Goal: Information Seeking & Learning: Check status

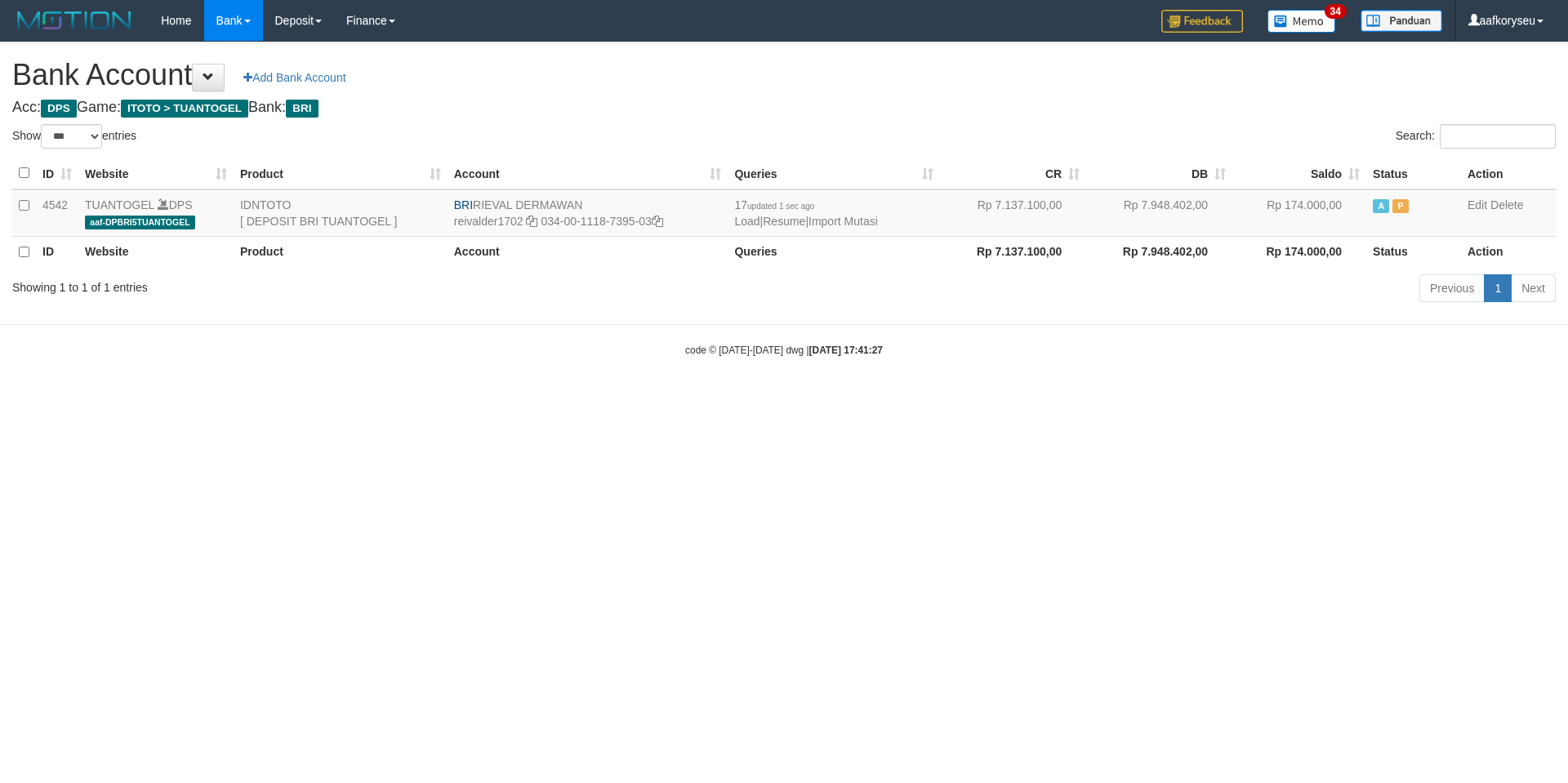
select select "***"
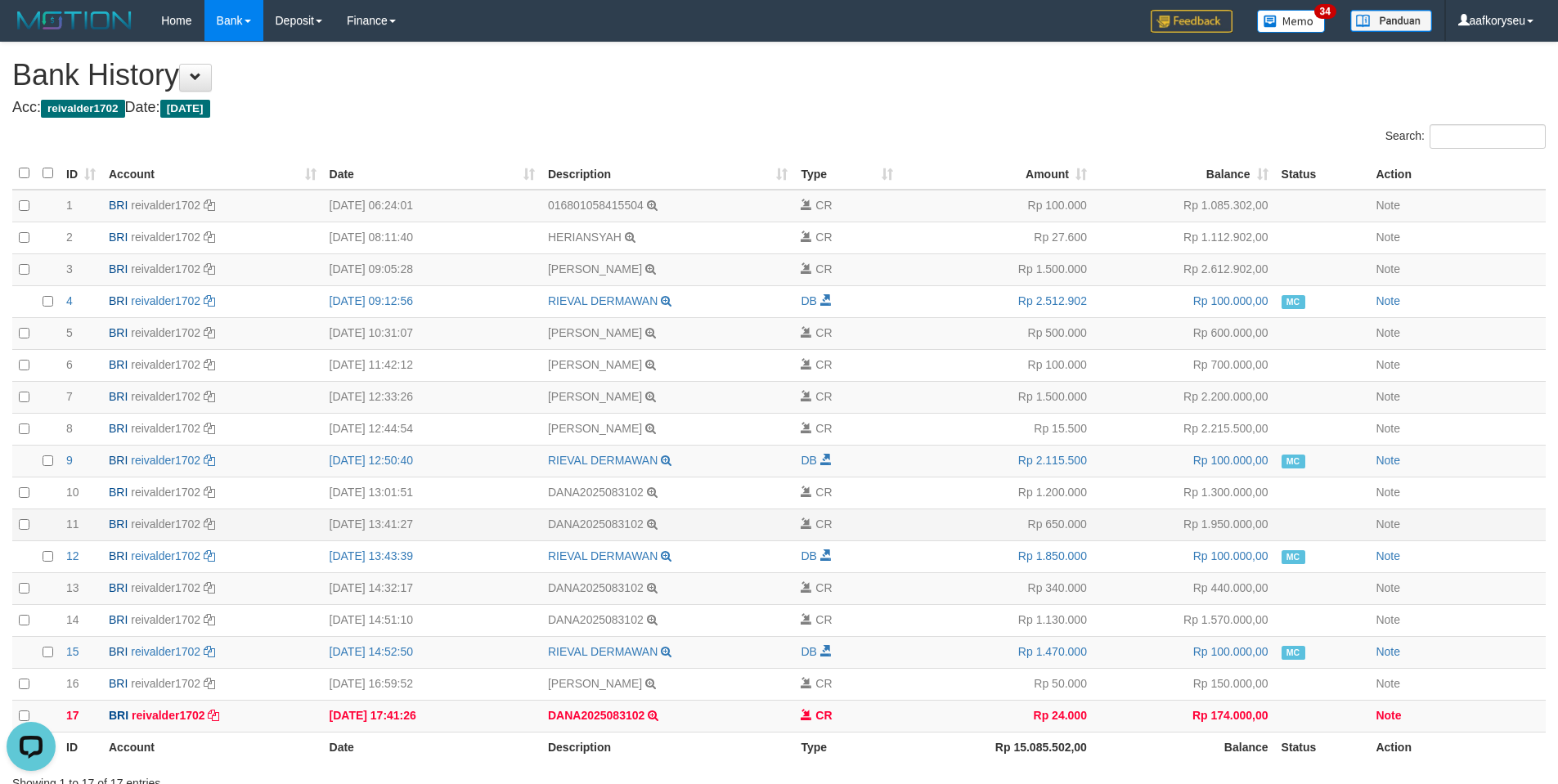
scroll to position [126, 0]
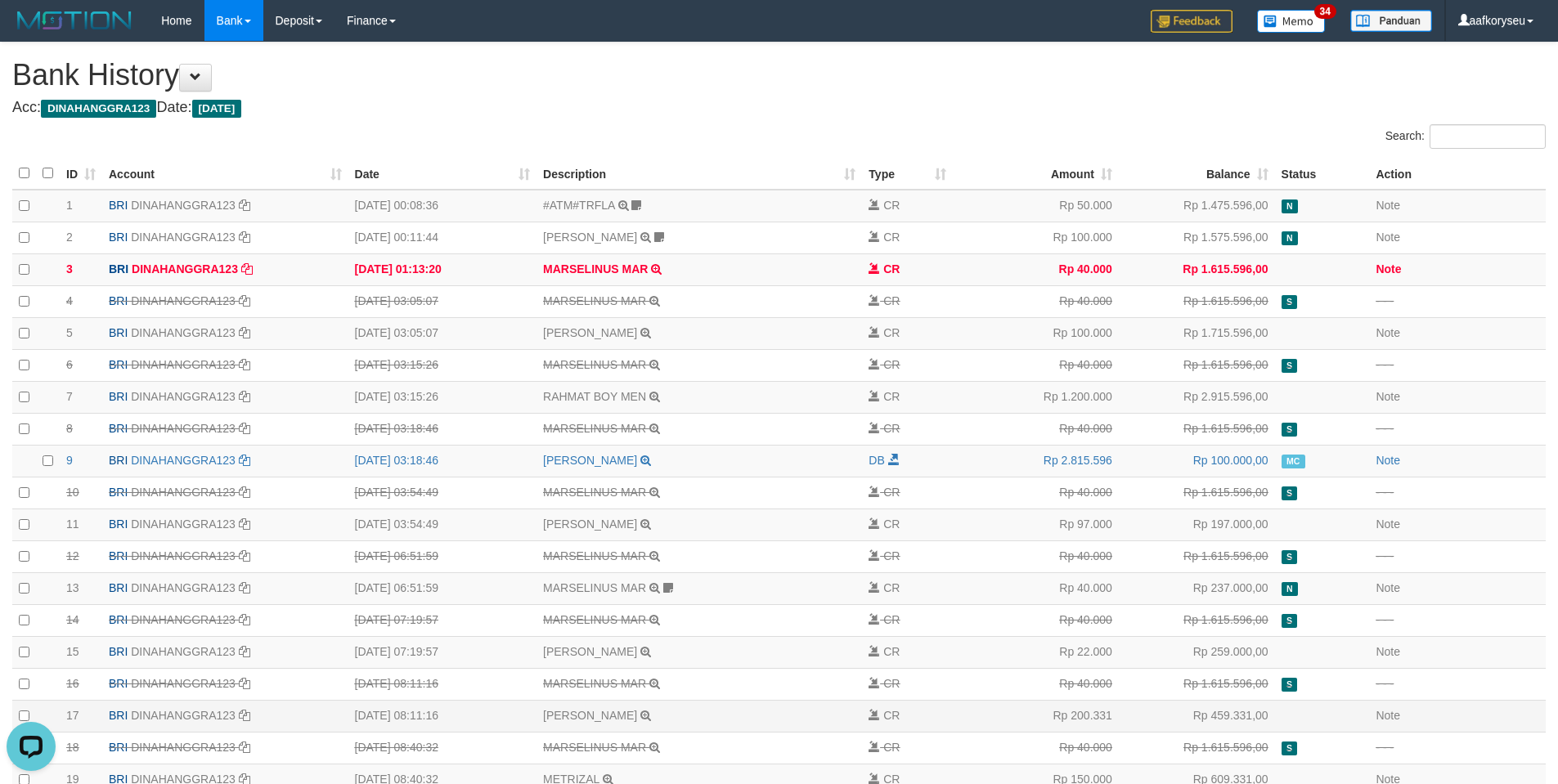
scroll to position [706, 0]
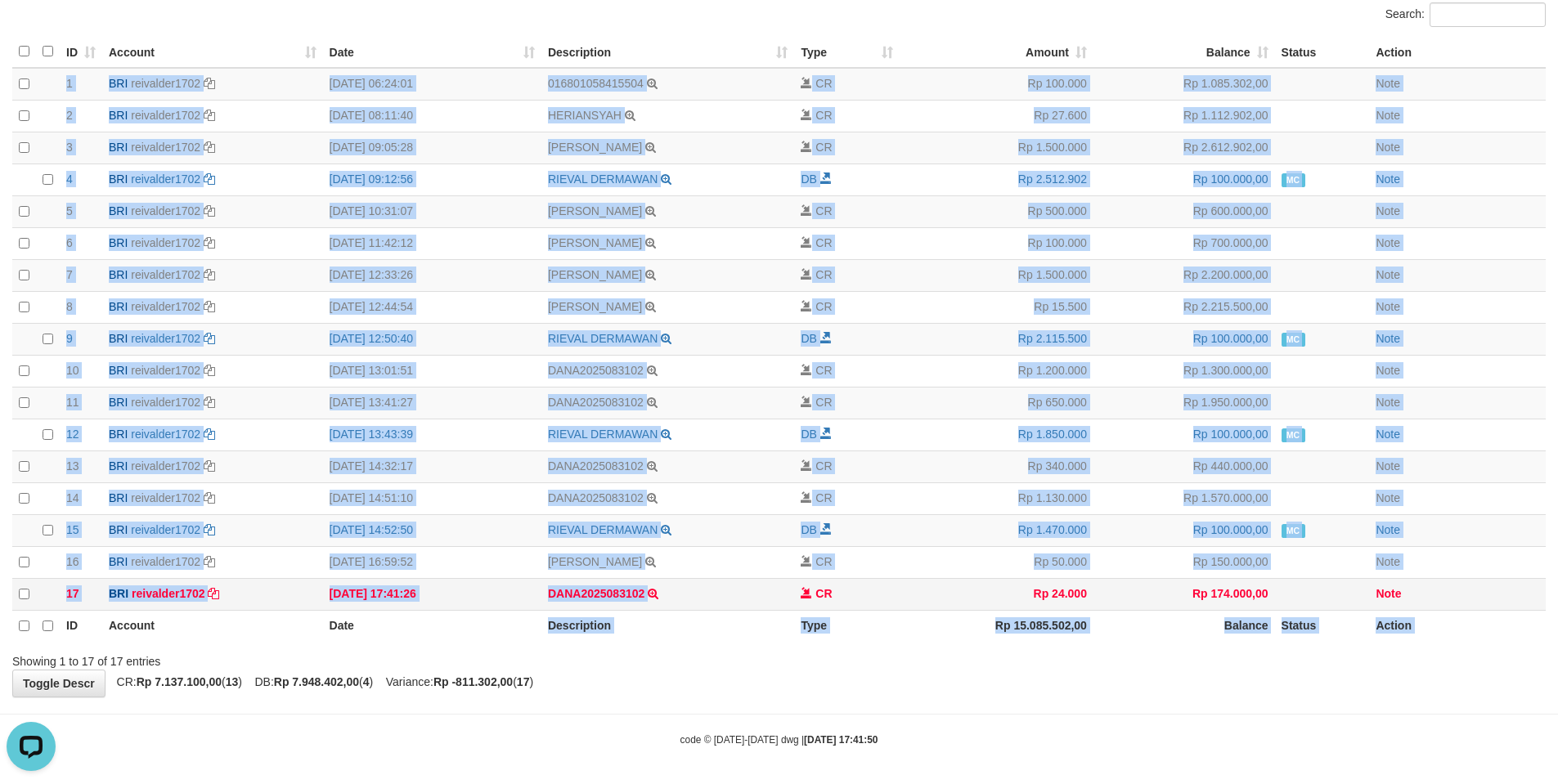
drag, startPoint x: 544, startPoint y: 610, endPoint x: 649, endPoint y: 605, distance: 105.1
click at [649, 605] on table "ID Account Date Description Type Amount Balance Status Action ID Account Date D…" at bounding box center [778, 339] width 1533 height 606
click at [643, 627] on th "Description" at bounding box center [668, 625] width 254 height 32
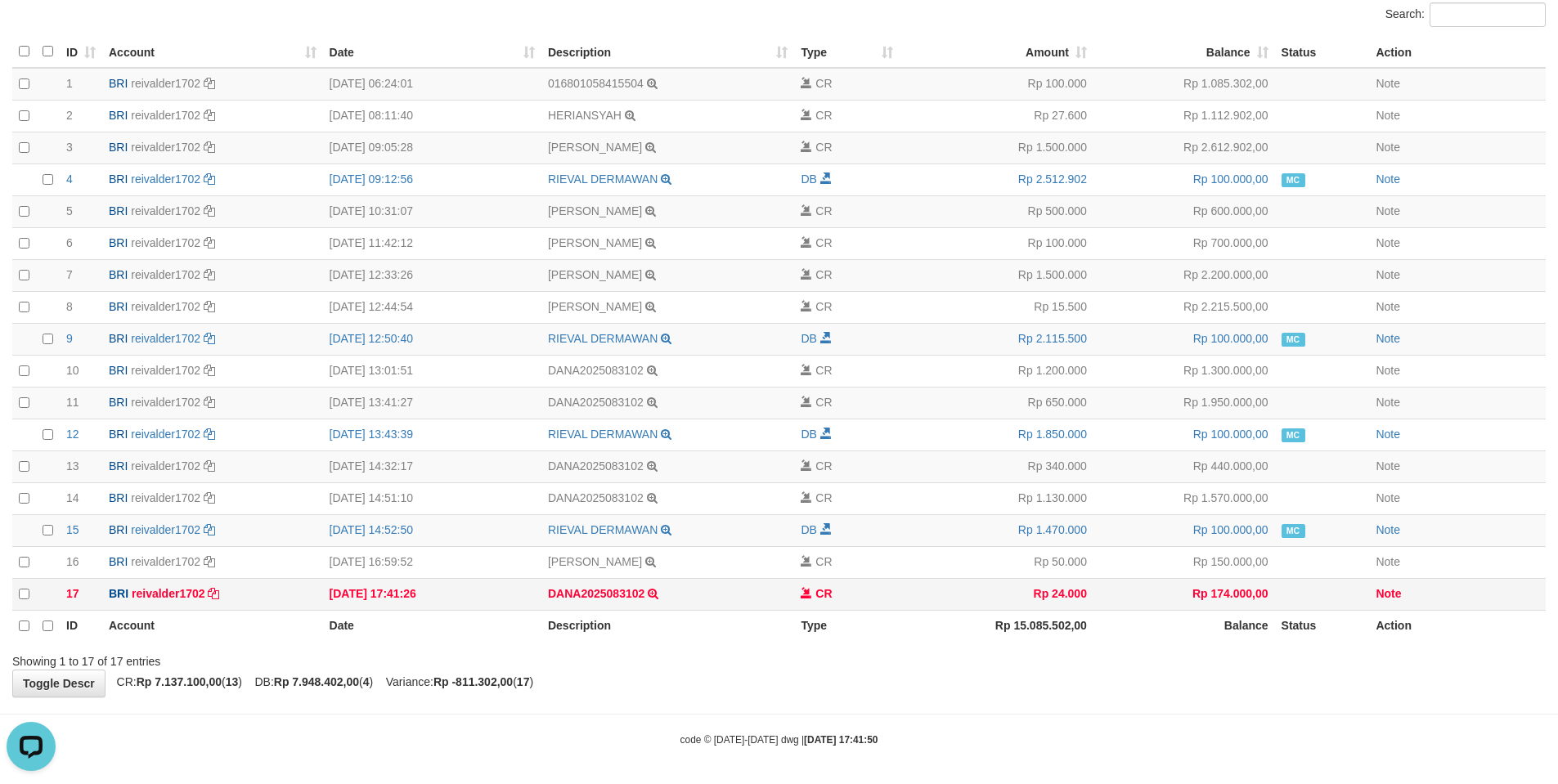
drag, startPoint x: 606, startPoint y: 601, endPoint x: 654, endPoint y: 597, distance: 48.2
click at [654, 597] on tr "17 BRI reivalder1702 DPS RIEVAL DERMAWAN mutasi_20250831_4542 | 17 31/08/2025 1…" at bounding box center [778, 593] width 1533 height 32
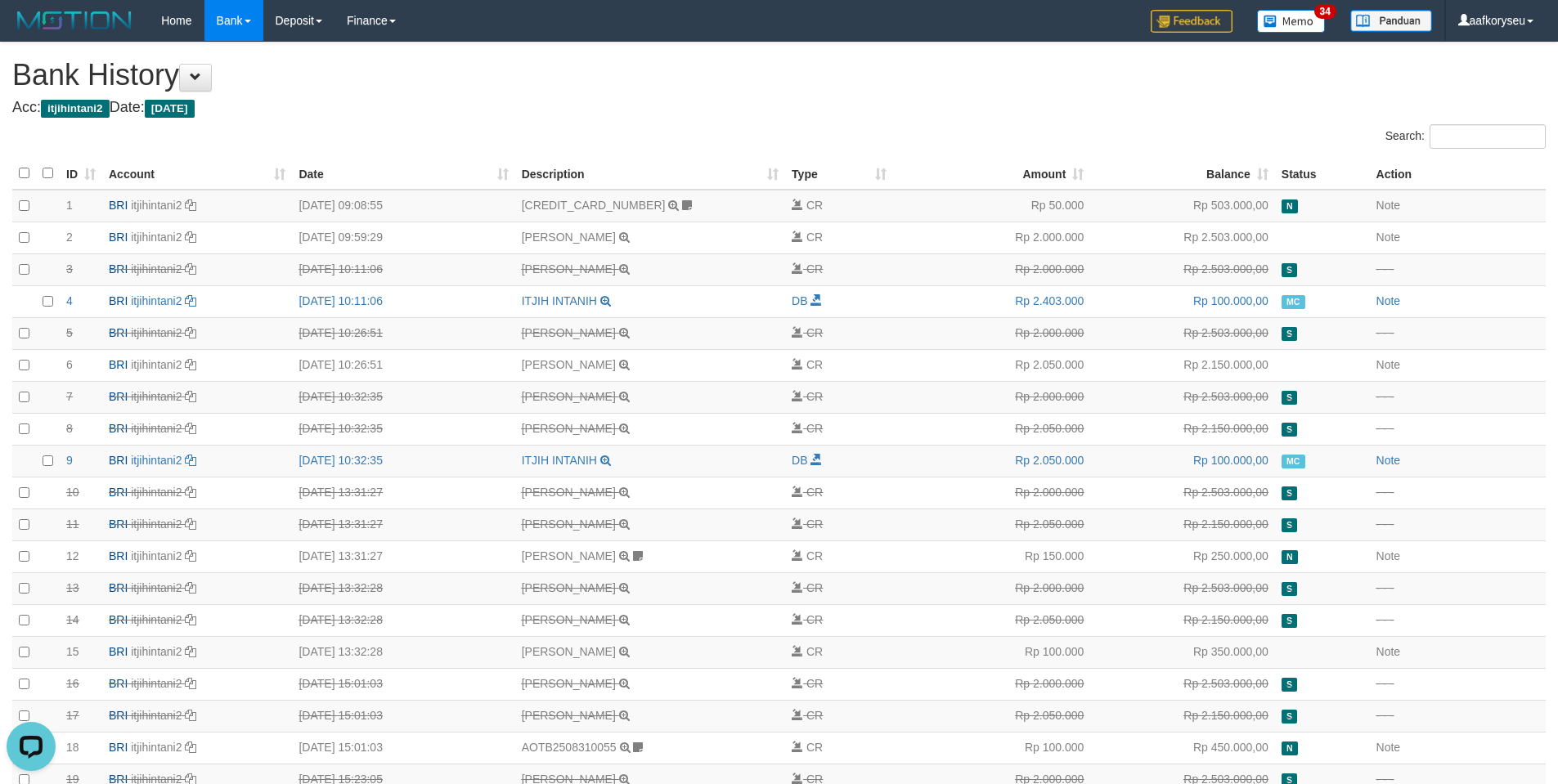
click at [726, 92] on h1 "Bank History" at bounding box center [778, 75] width 1533 height 33
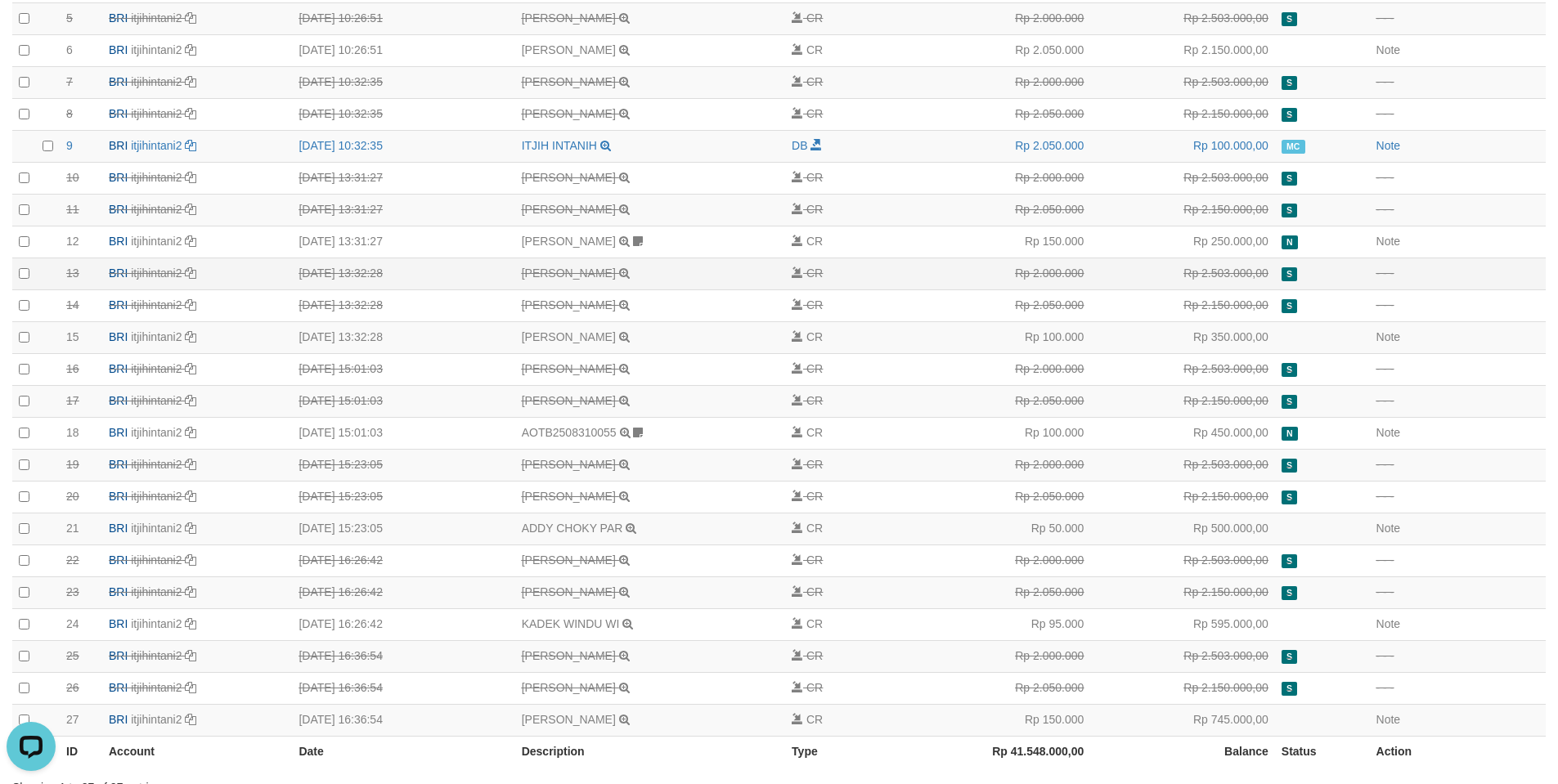
scroll to position [444, 0]
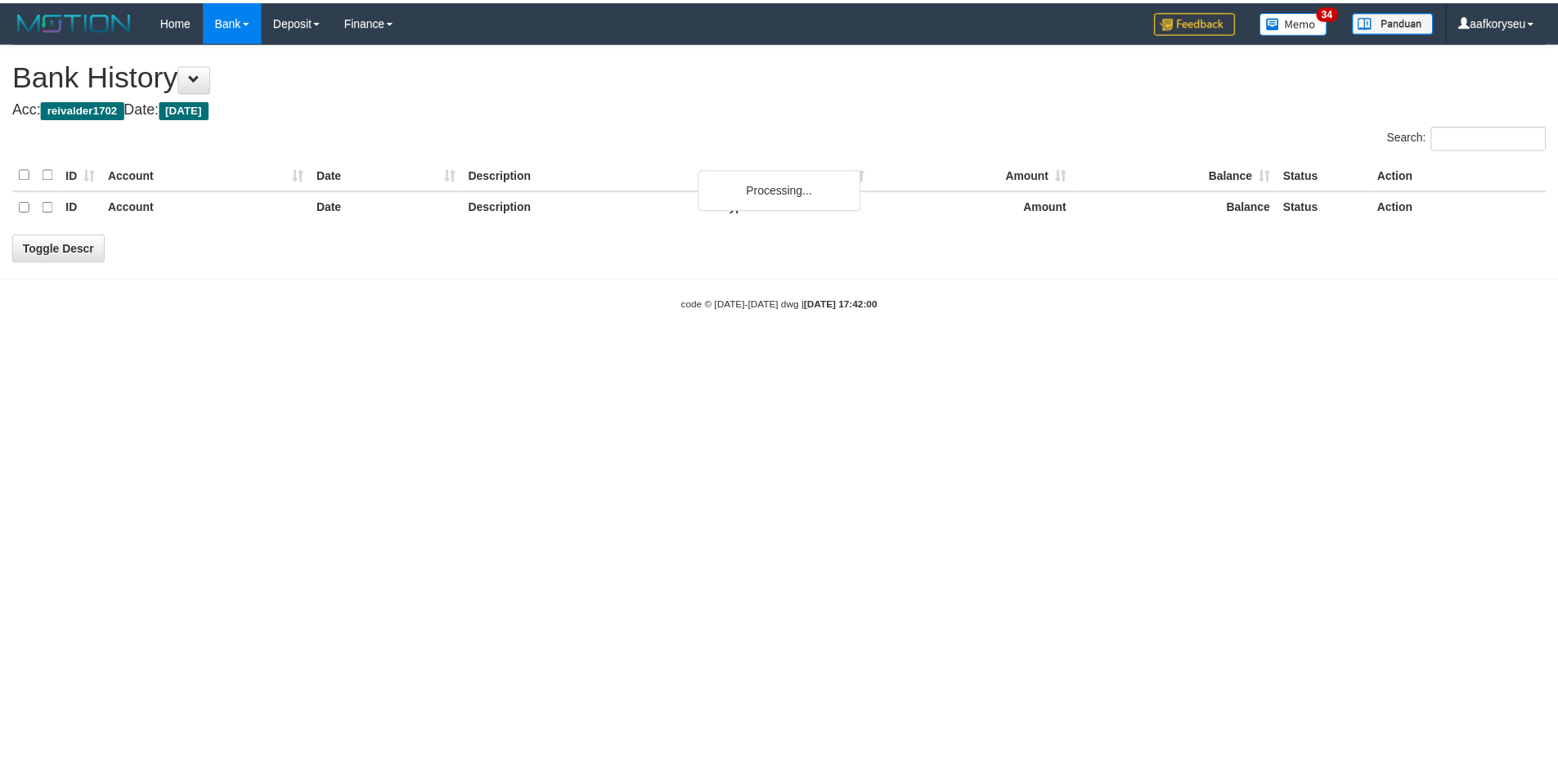
scroll to position [122, 0]
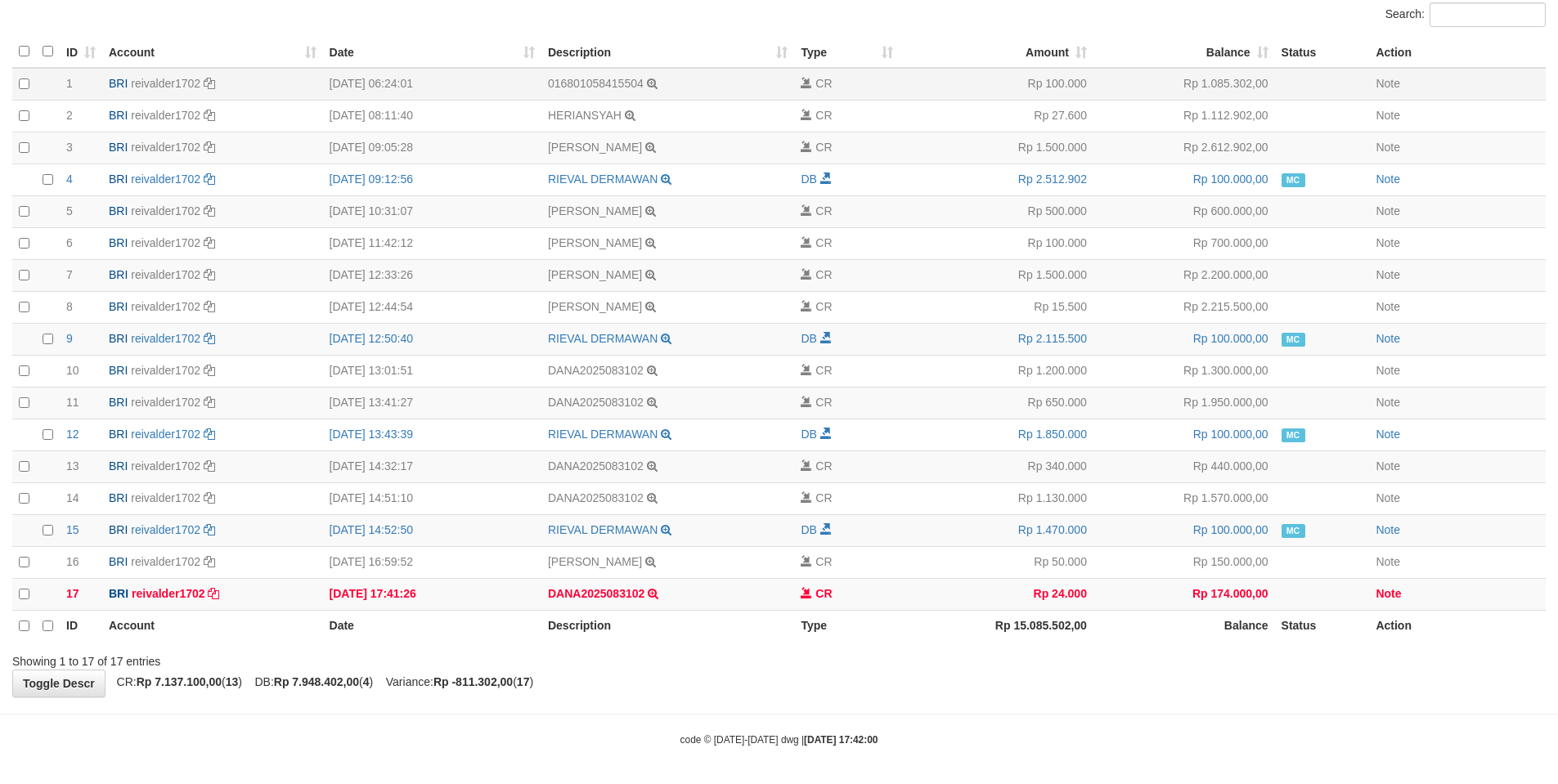
click at [523, 96] on td "31/08/2025 06:24:01" at bounding box center [432, 84] width 218 height 33
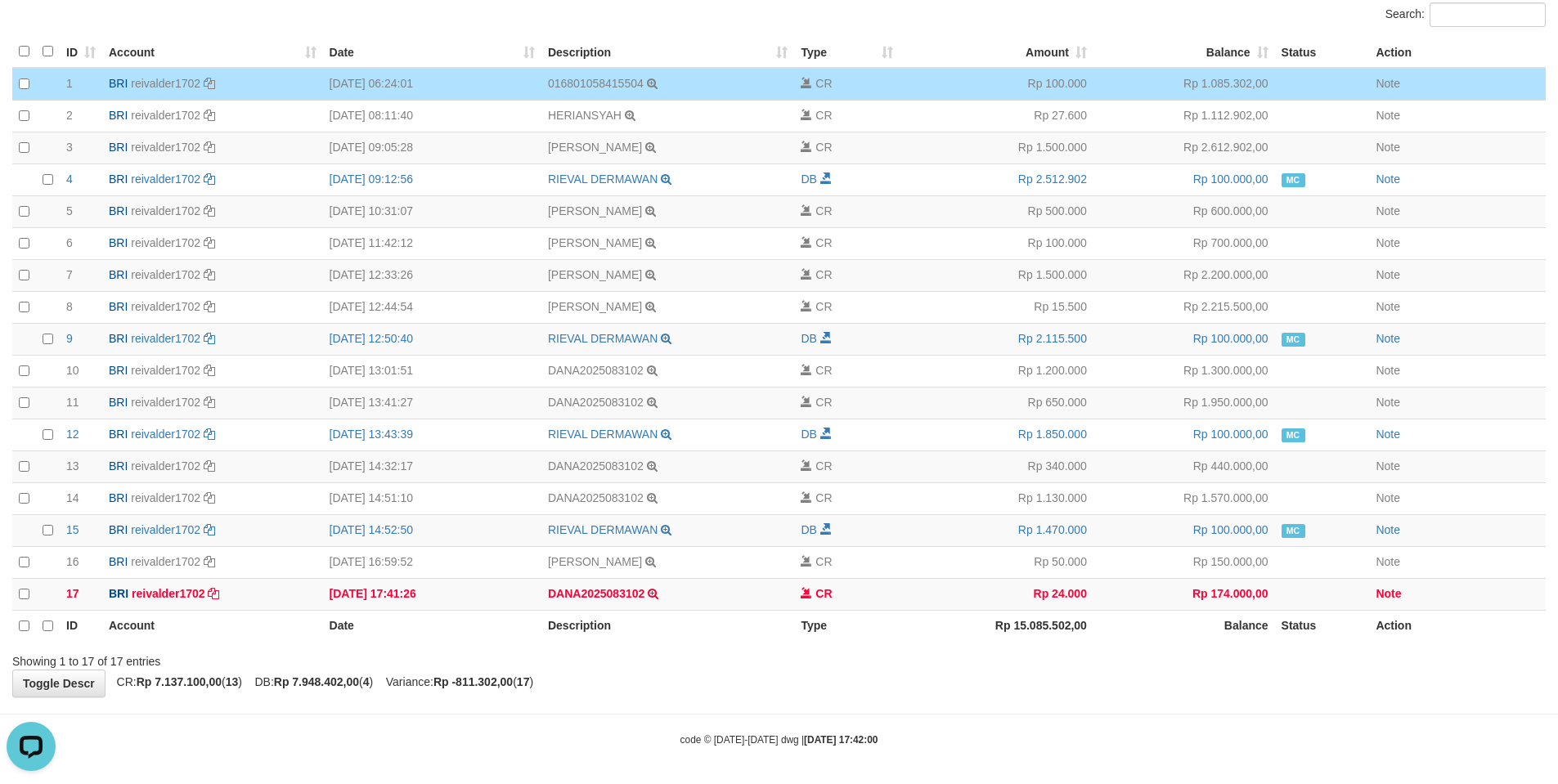
scroll to position [0, 0]
